Goal: Task Accomplishment & Management: Use online tool/utility

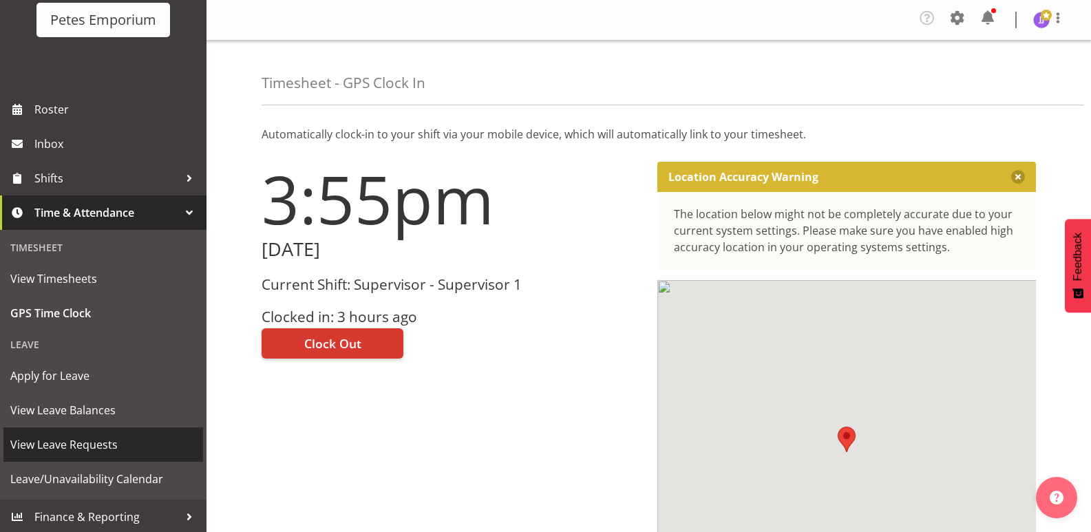
scroll to position [98, 0]
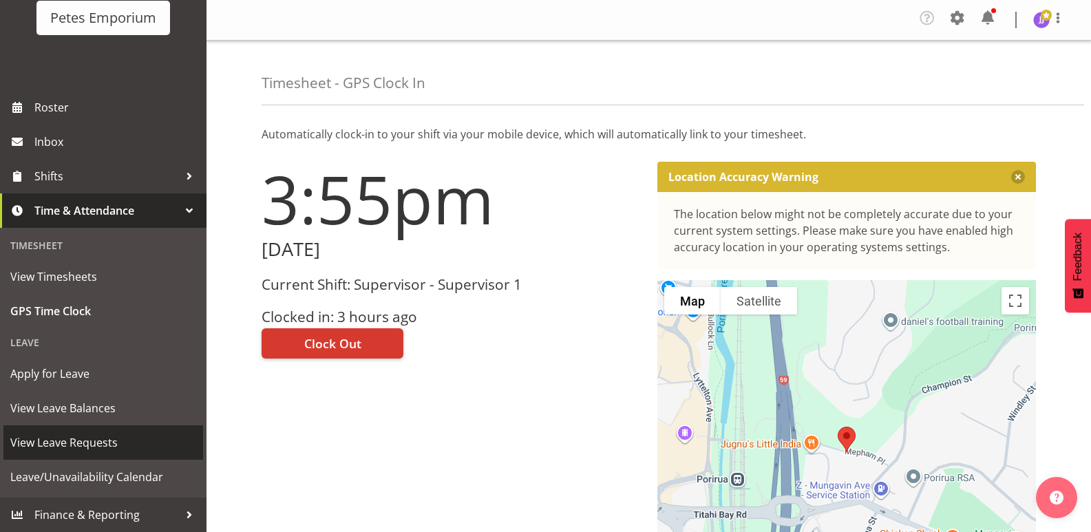
click at [87, 442] on span "View Leave Requests" at bounding box center [103, 442] width 186 height 21
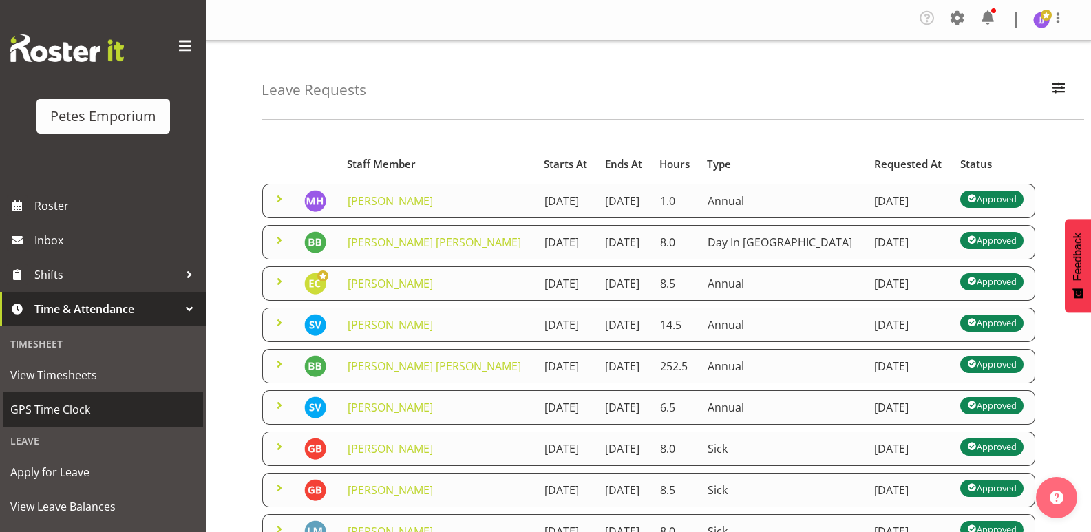
click at [61, 409] on span "GPS Time Clock" at bounding box center [103, 409] width 186 height 21
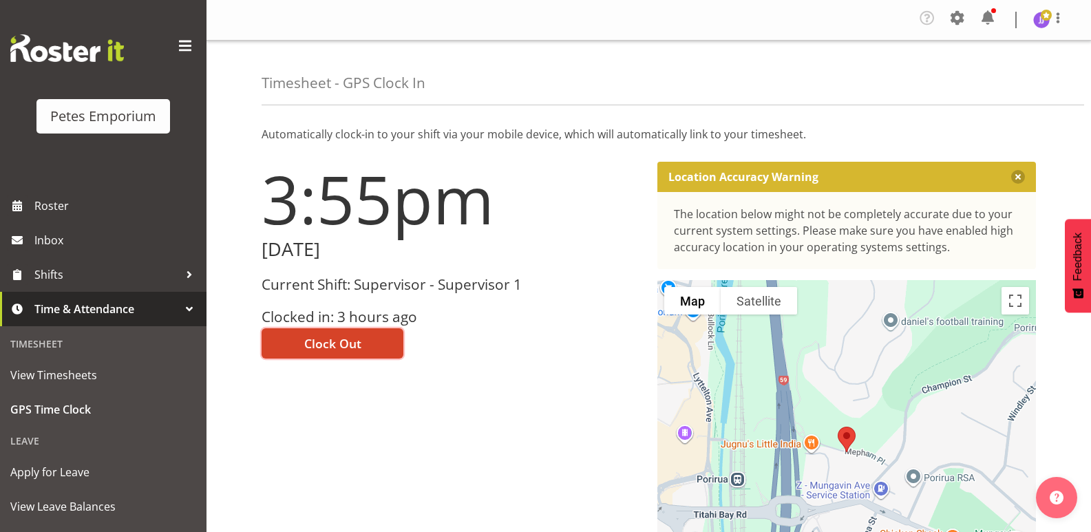
click at [325, 342] on span "Clock Out" at bounding box center [332, 343] width 57 height 18
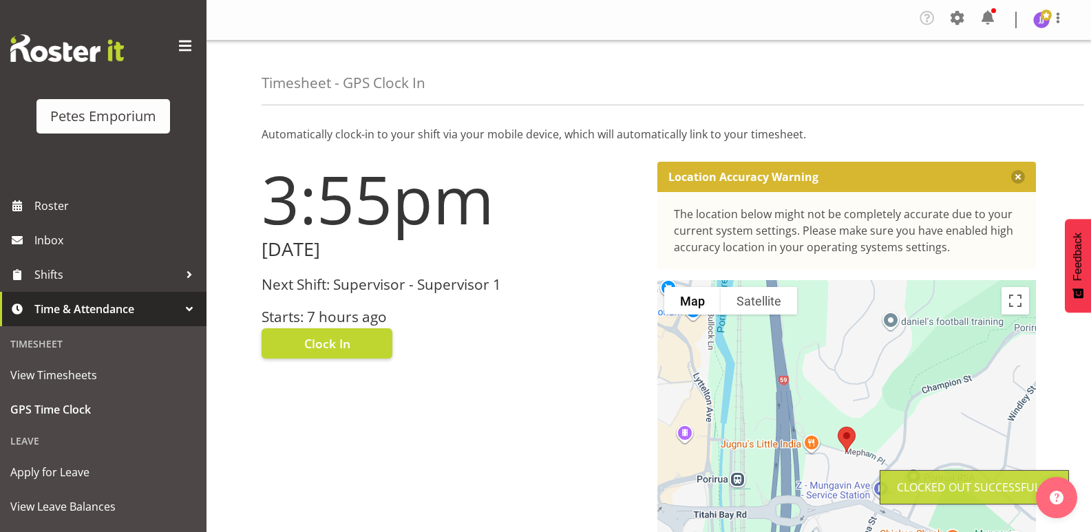
click at [1047, 22] on img at bounding box center [1041, 20] width 17 height 17
click at [996, 76] on link "Log Out" at bounding box center [1000, 75] width 132 height 25
